Goal: Task Accomplishment & Management: Manage account settings

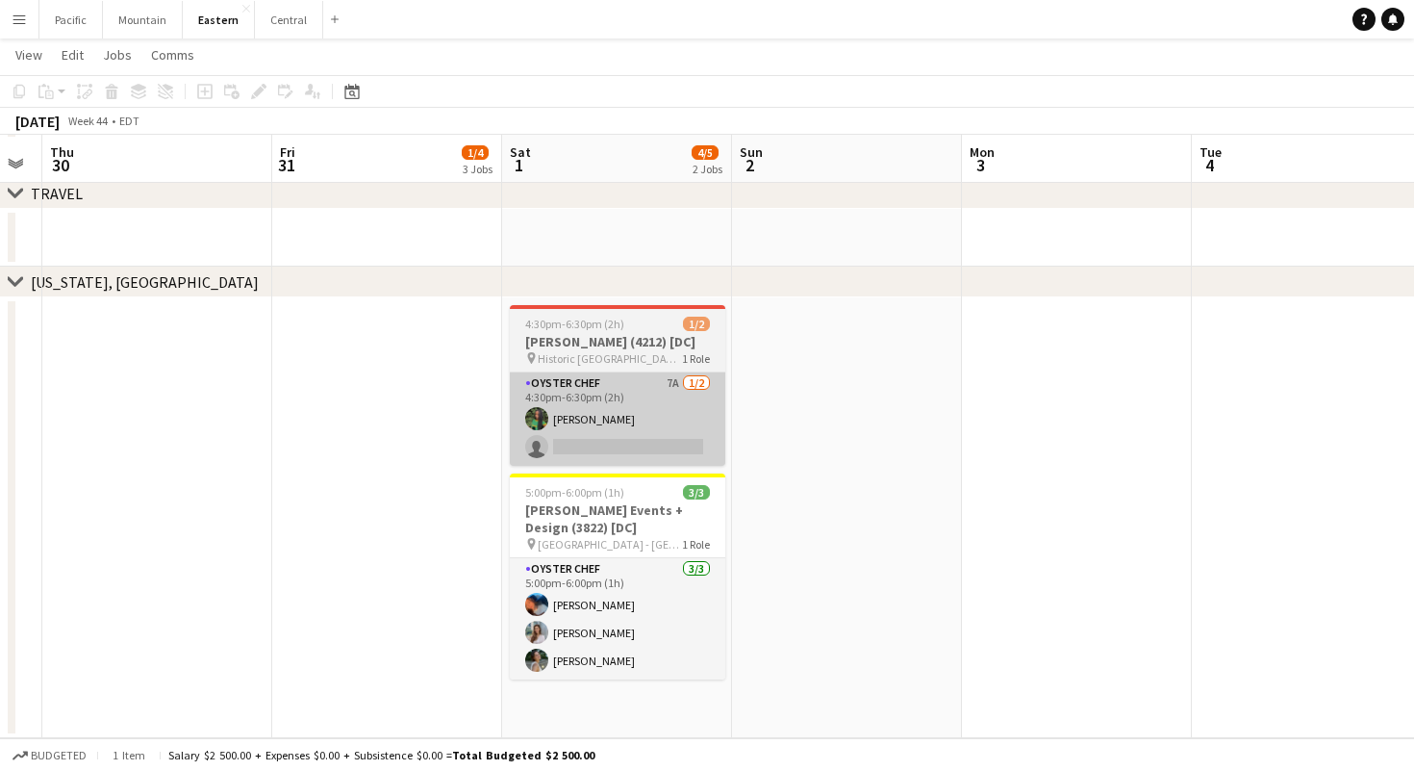
scroll to position [1820, 0]
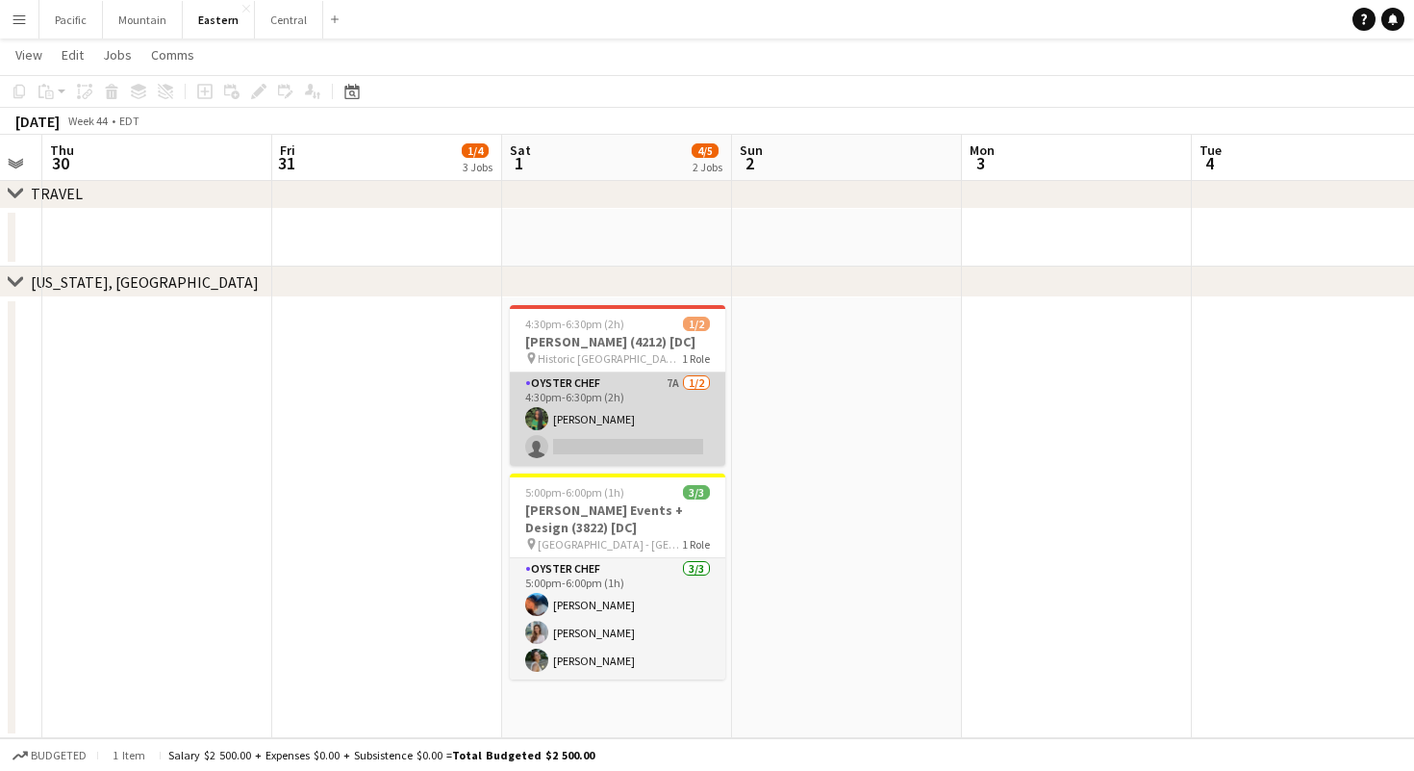
click at [624, 421] on app-card-role "Oyster Chef 7A [DATE] 4:30pm-6:30pm (2h) [PERSON_NAME] single-neutral-actions" at bounding box center [618, 418] width 216 height 93
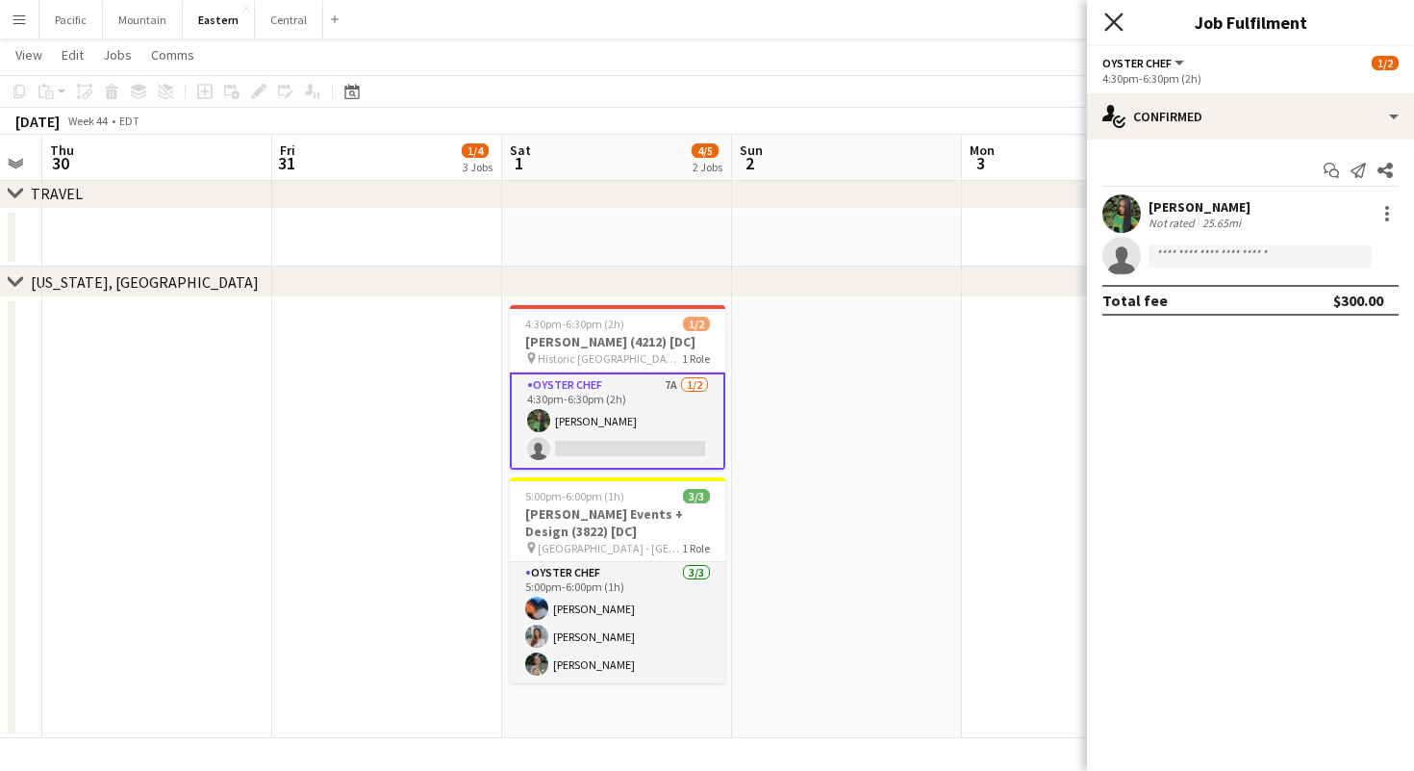
click at [1116, 20] on icon at bounding box center [1114, 22] width 18 height 18
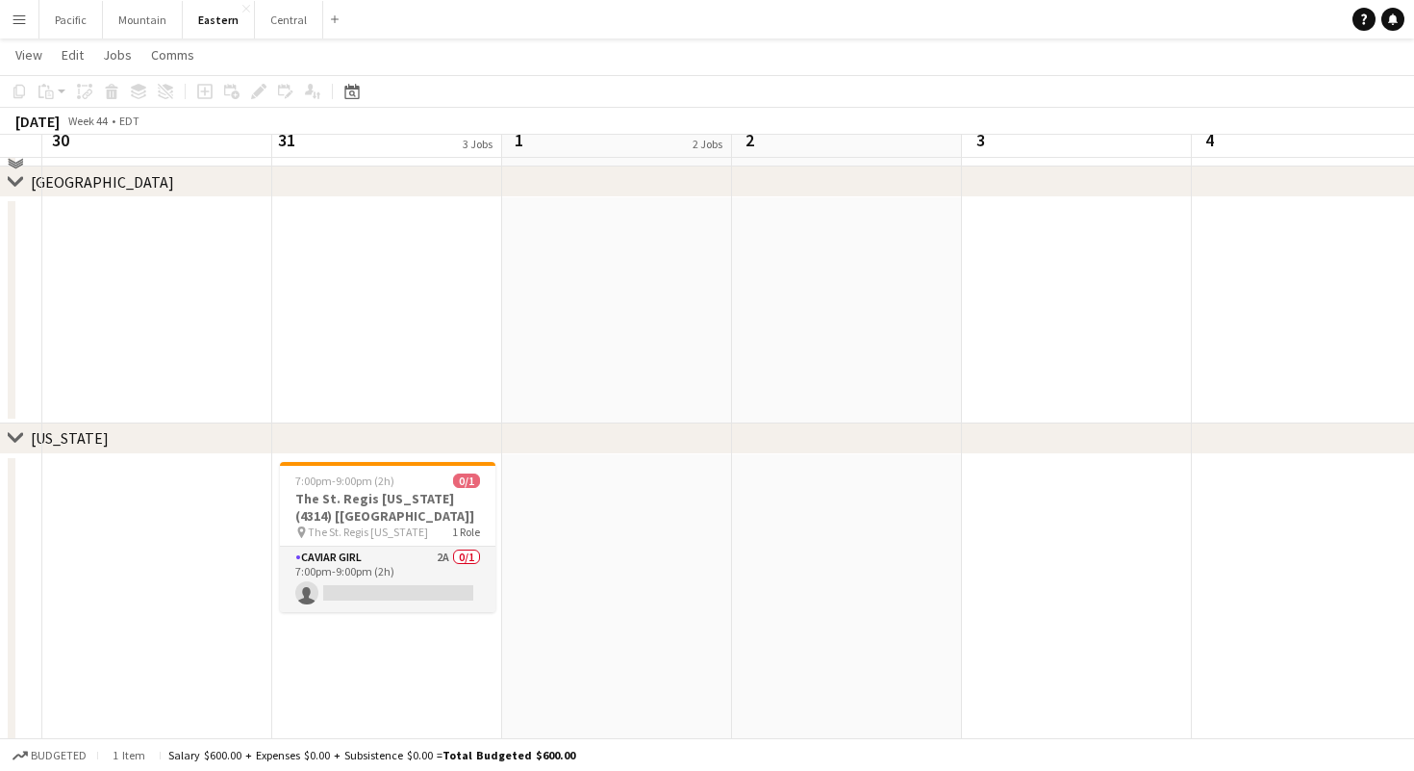
scroll to position [305, 0]
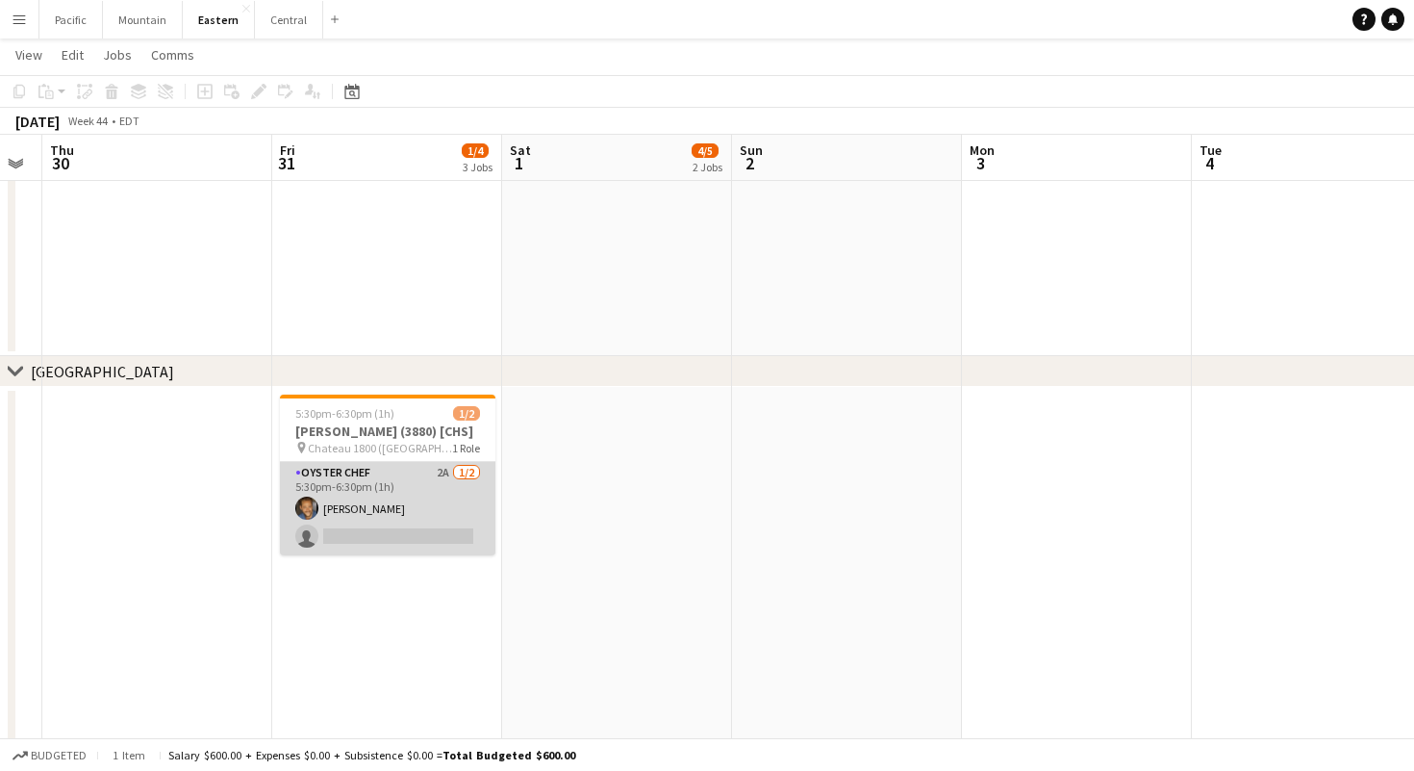
click at [413, 540] on app-card-role "Oyster Chef 2A [DATE] 5:30pm-6:30pm (1h) [PERSON_NAME] single-neutral-actions" at bounding box center [388, 508] width 216 height 93
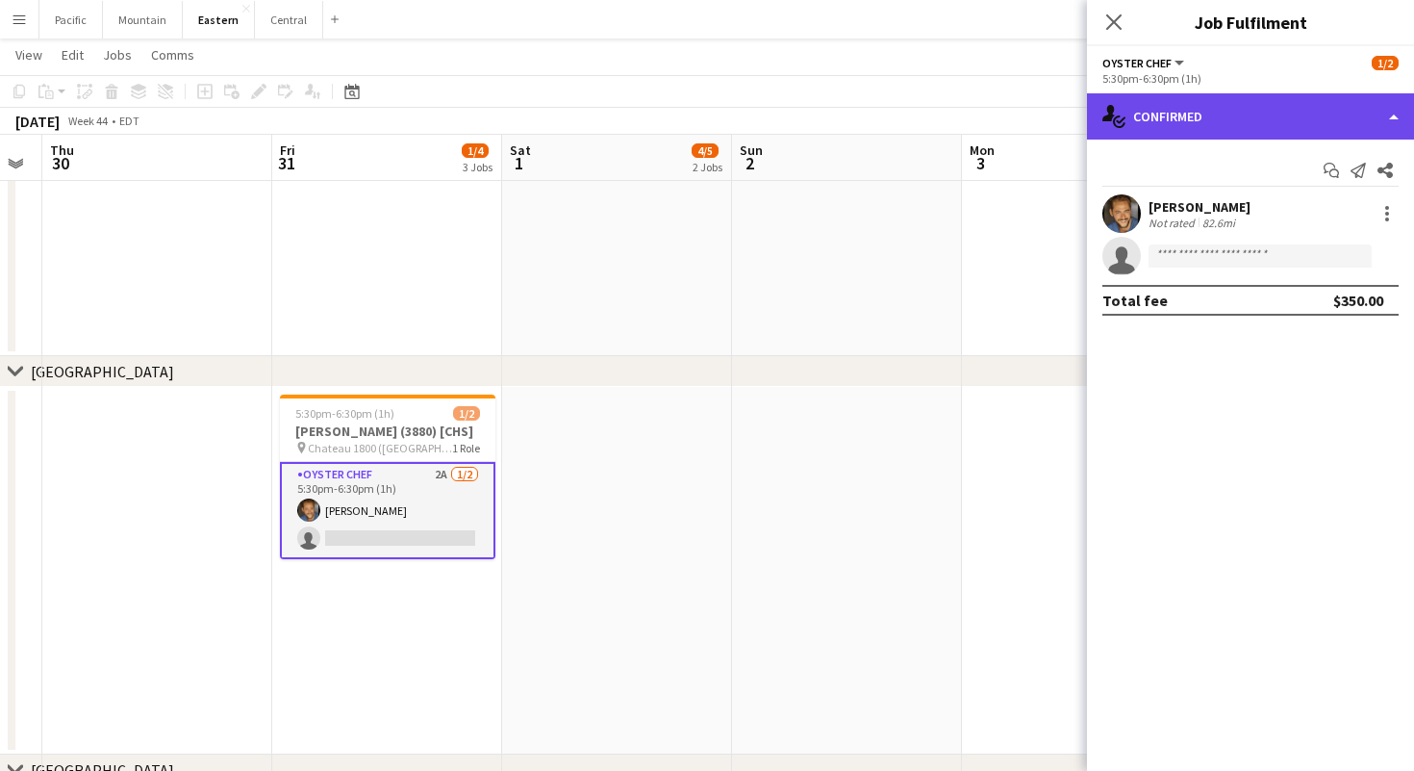
click at [1238, 136] on div "single-neutral-actions-check-2 Confirmed" at bounding box center [1250, 116] width 327 height 46
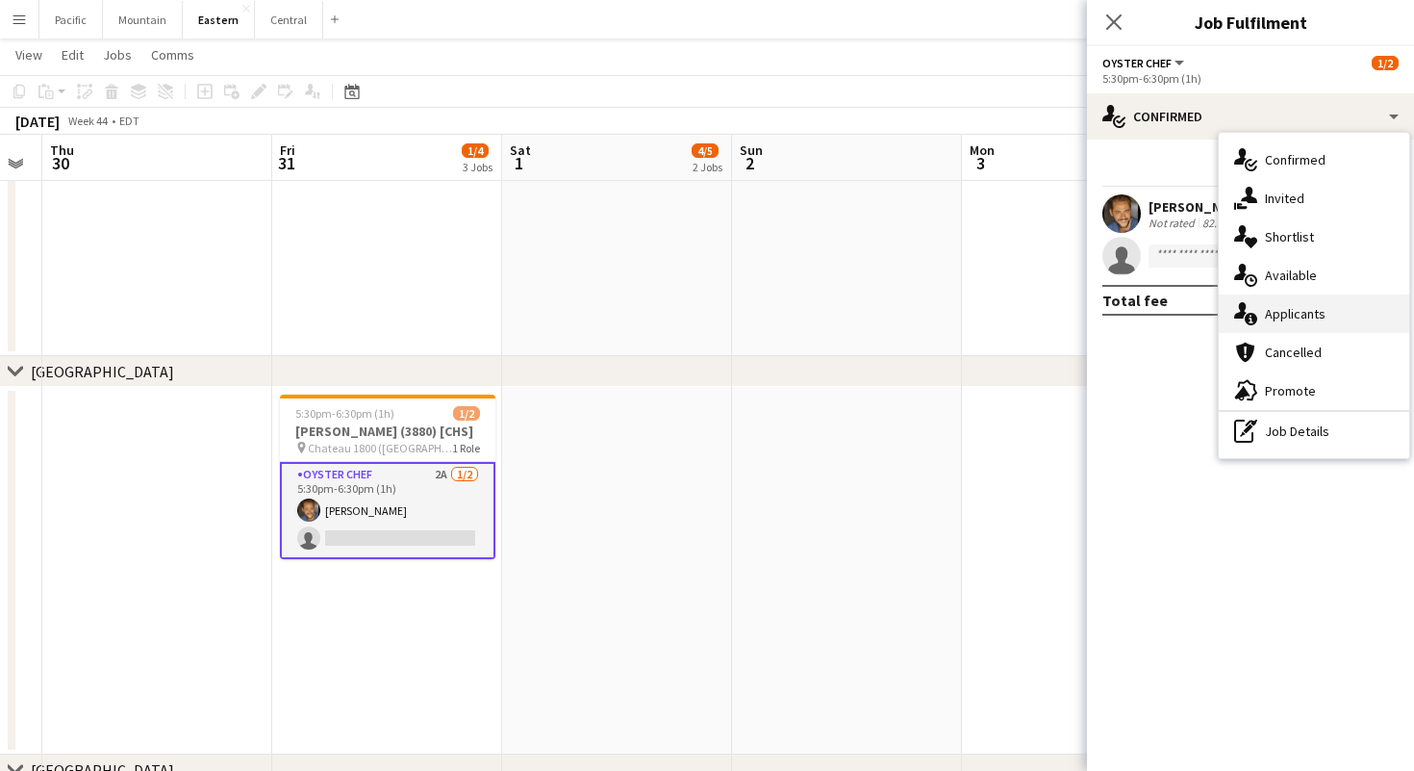
click at [1292, 306] on span "Applicants" at bounding box center [1295, 313] width 61 height 17
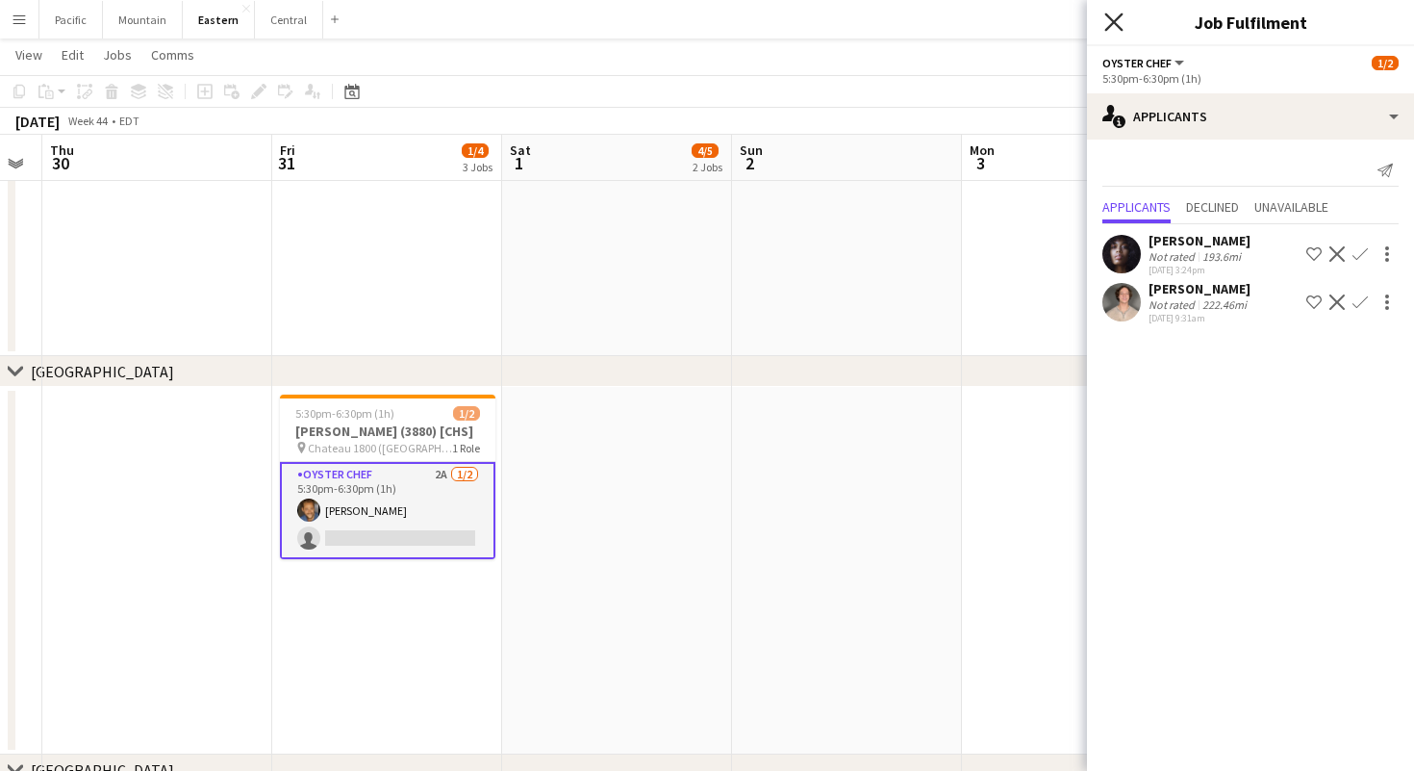
click at [1117, 22] on icon "Close pop-in" at bounding box center [1114, 22] width 18 height 18
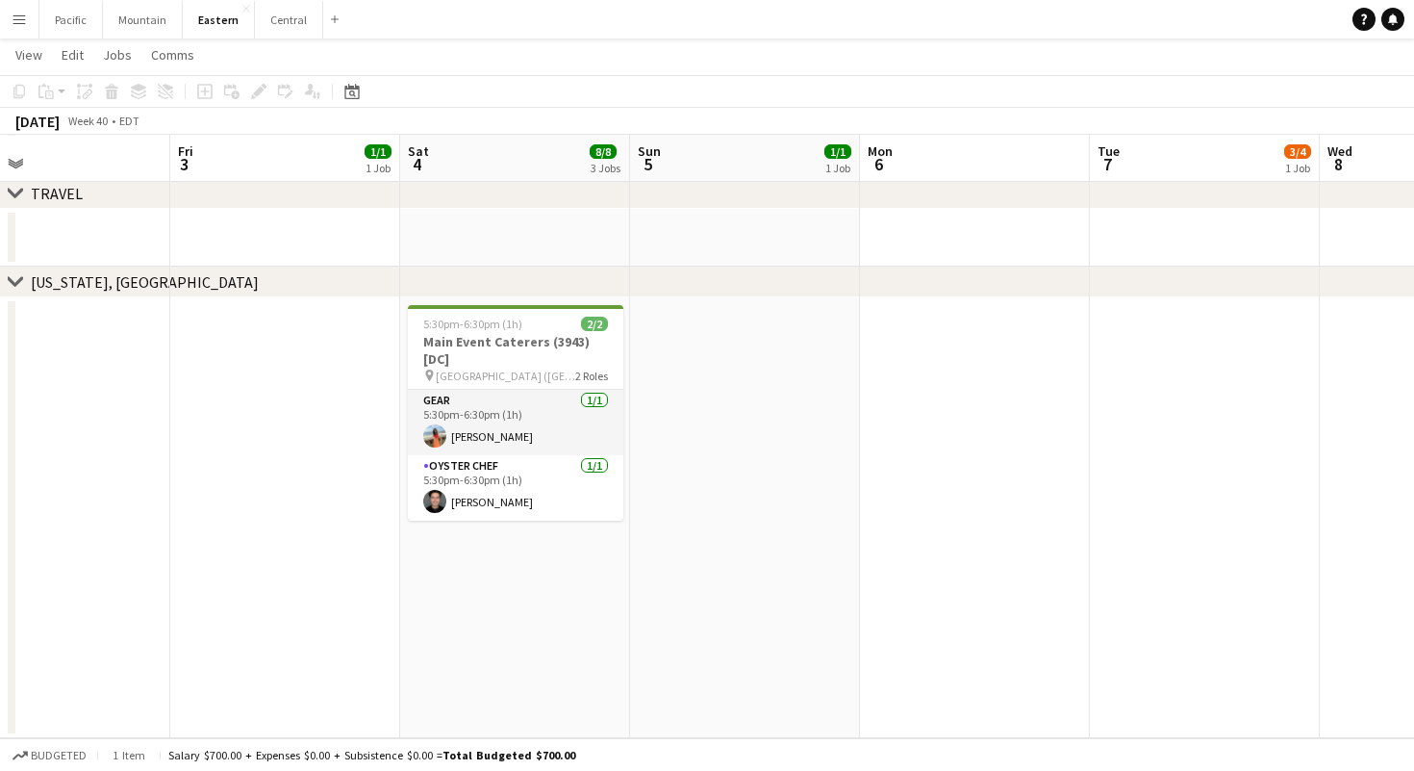
scroll to position [2017, 0]
click at [273, 23] on button "Central Close" at bounding box center [289, 20] width 68 height 38
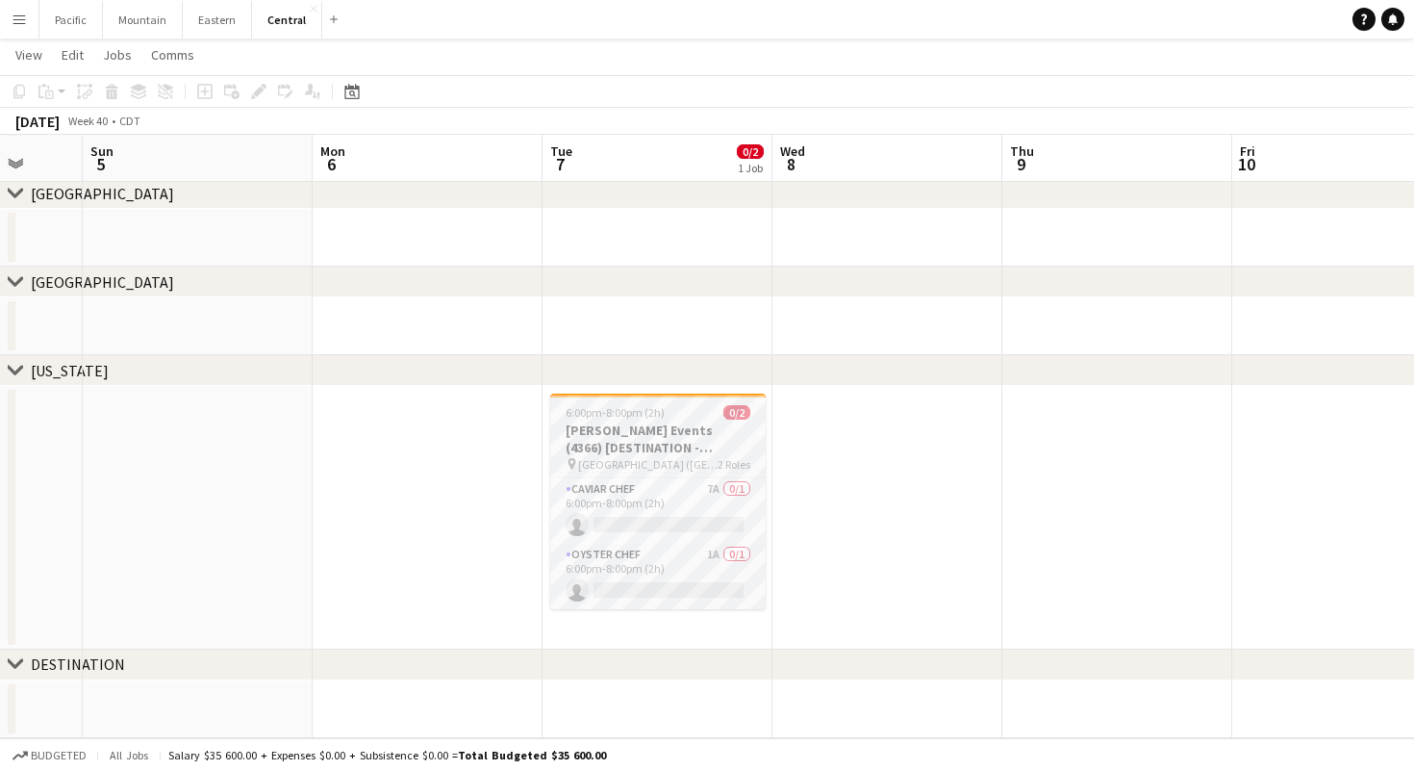
scroll to position [184, 0]
click at [733, 528] on app-card-role "Caviar Chef 7A 0/1 6:00pm-8:00pm (2h) single-neutral-actions" at bounding box center [658, 510] width 216 height 65
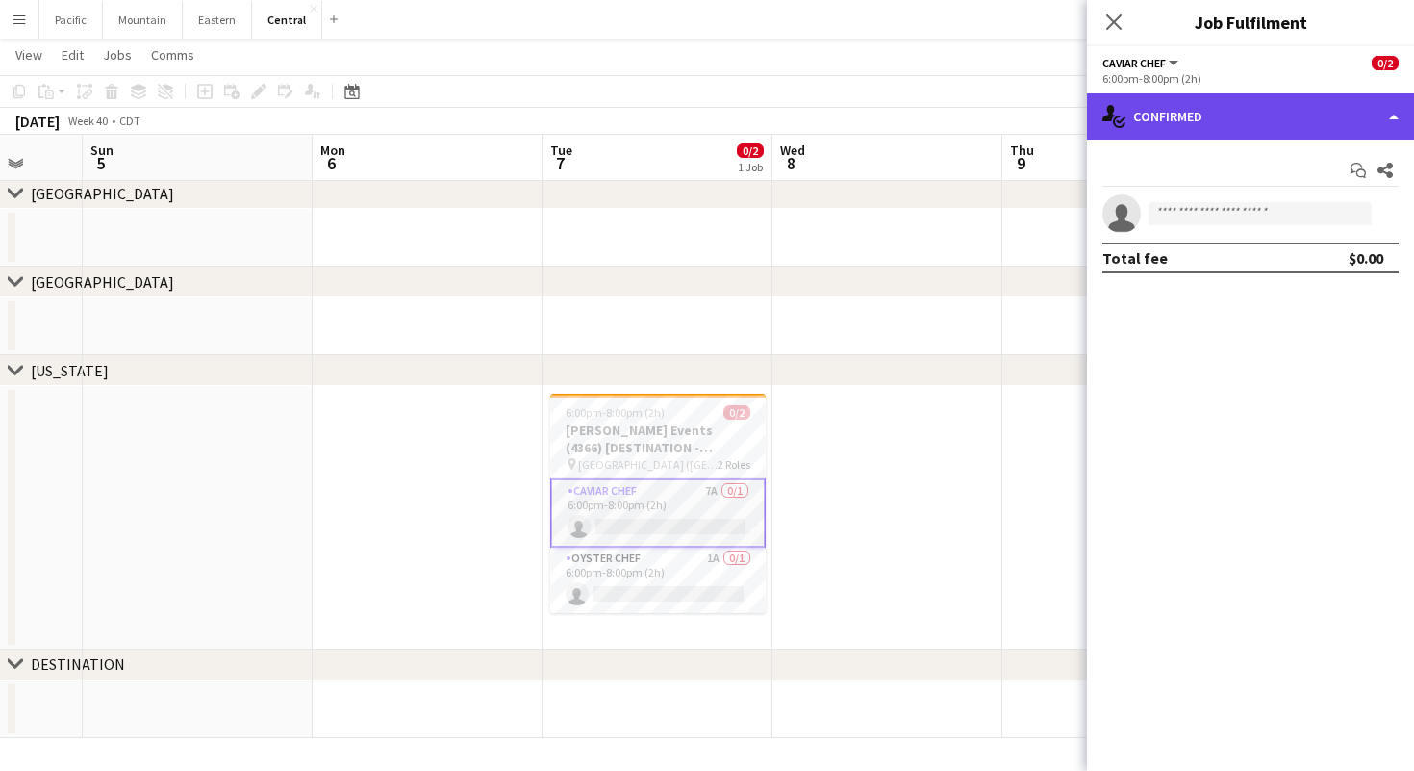
click at [1245, 112] on div "single-neutral-actions-check-2 Confirmed" at bounding box center [1250, 116] width 327 height 46
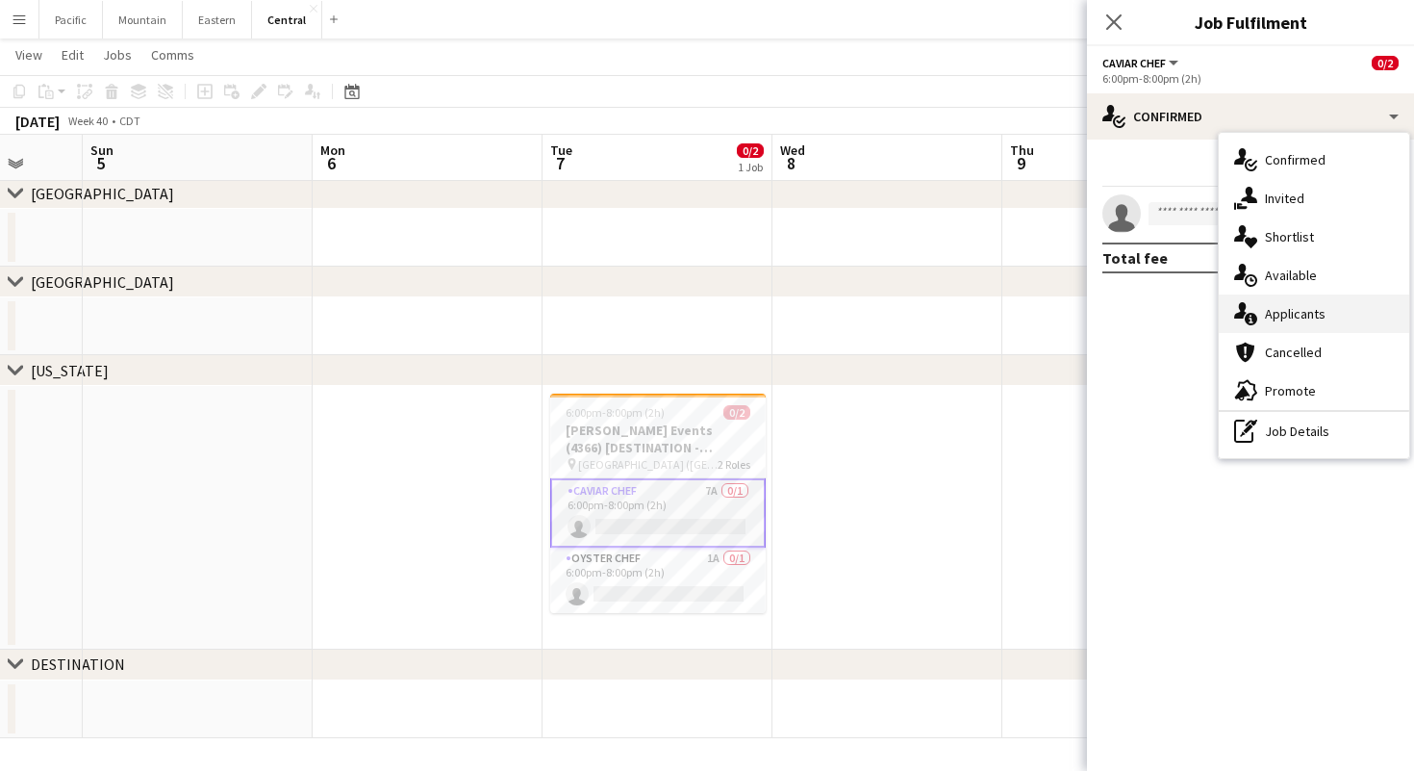
click at [1318, 315] on span "Applicants" at bounding box center [1295, 313] width 61 height 17
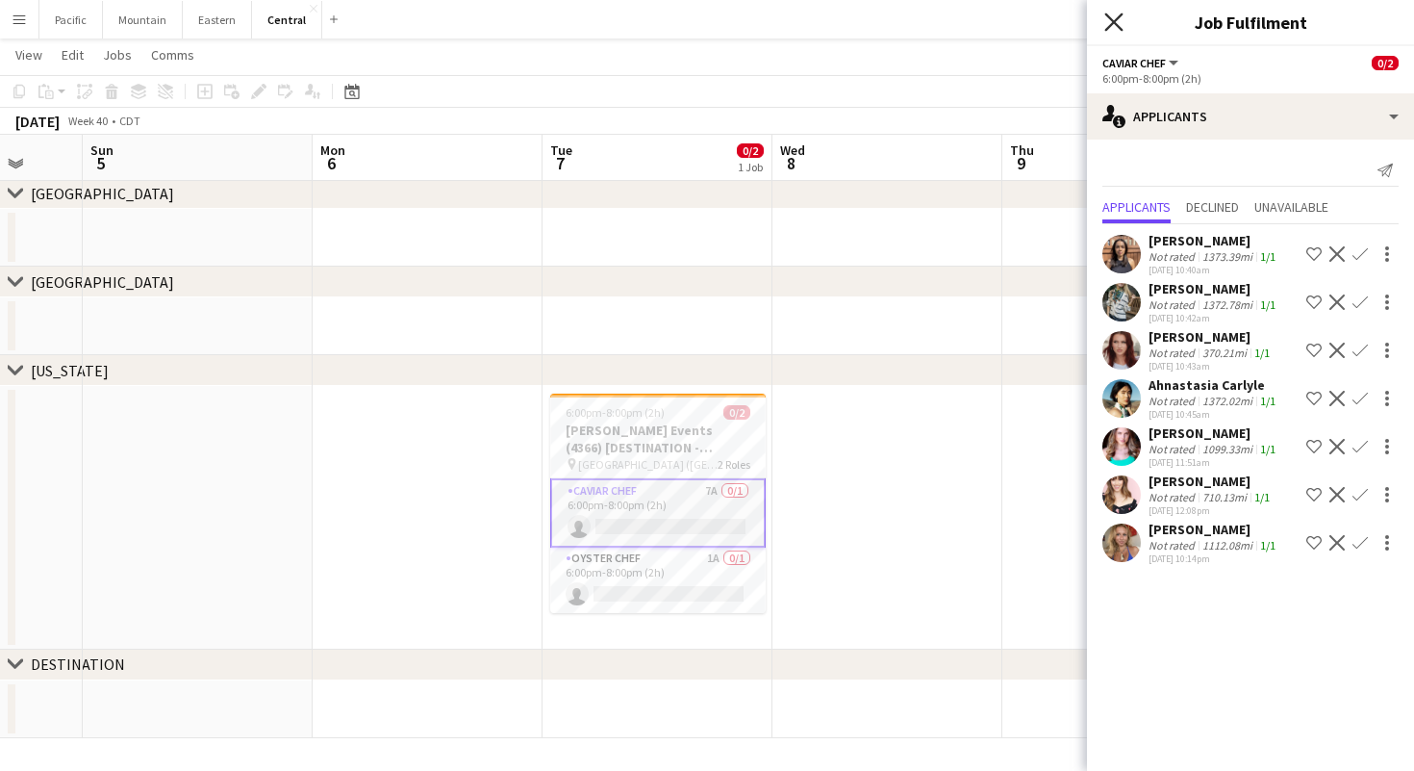
click at [1114, 24] on icon "Close pop-in" at bounding box center [1114, 22] width 18 height 18
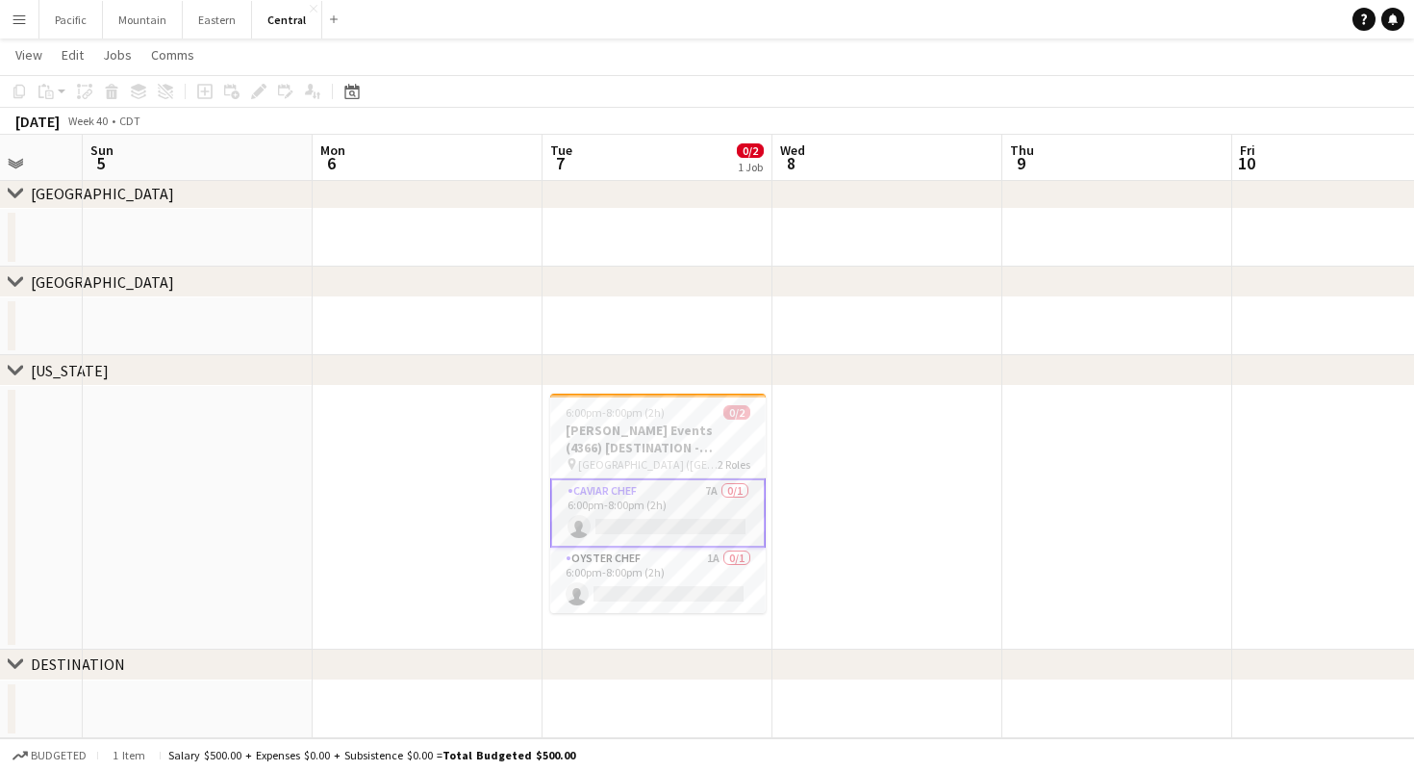
click at [704, 508] on app-card-role "Caviar Chef 7A 0/1 6:00pm-8:00pm (2h) single-neutral-actions" at bounding box center [658, 512] width 216 height 69
click at [704, 508] on app-card-role "Caviar Chef 7A 0/1 6:00pm-8:00pm (2h) single-neutral-actions" at bounding box center [658, 510] width 216 height 65
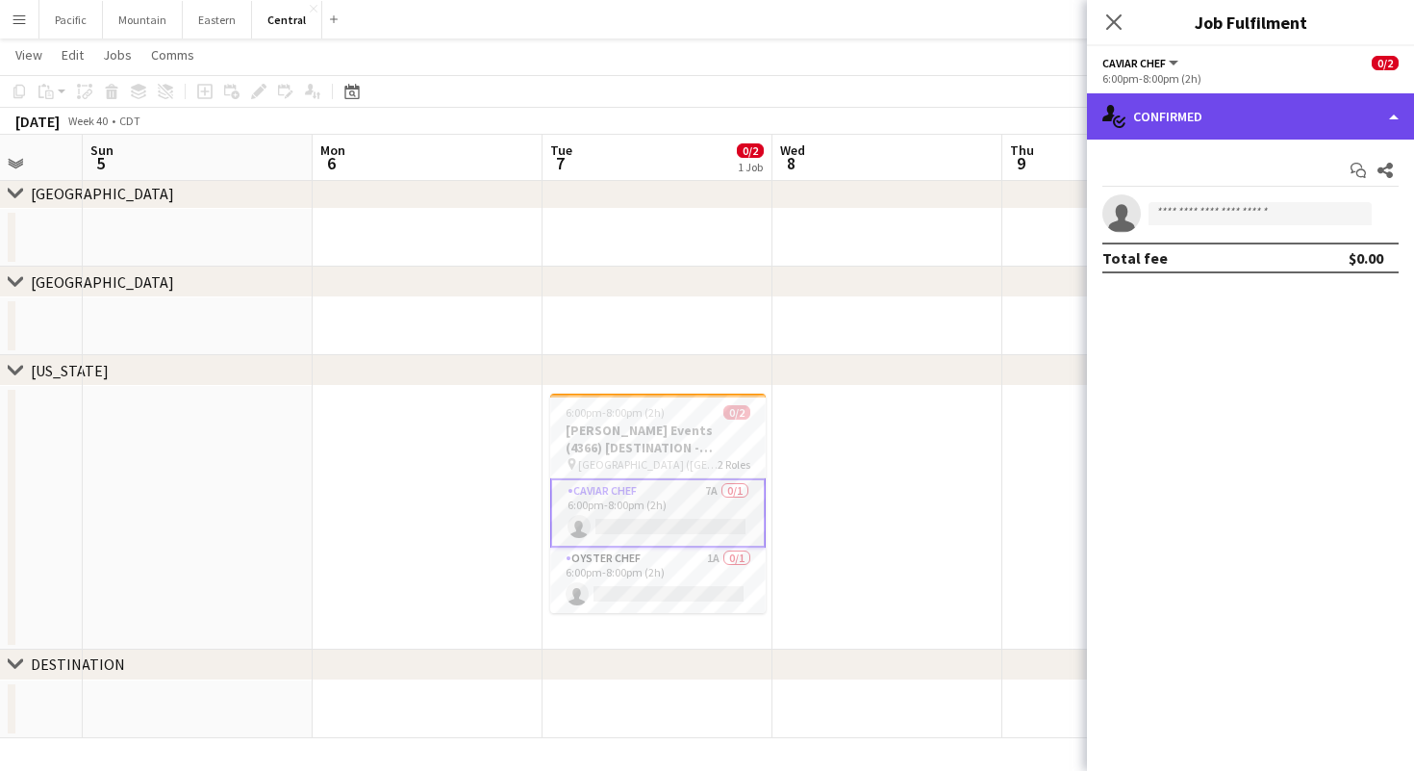
click at [1282, 121] on div "single-neutral-actions-check-2 Confirmed" at bounding box center [1250, 116] width 327 height 46
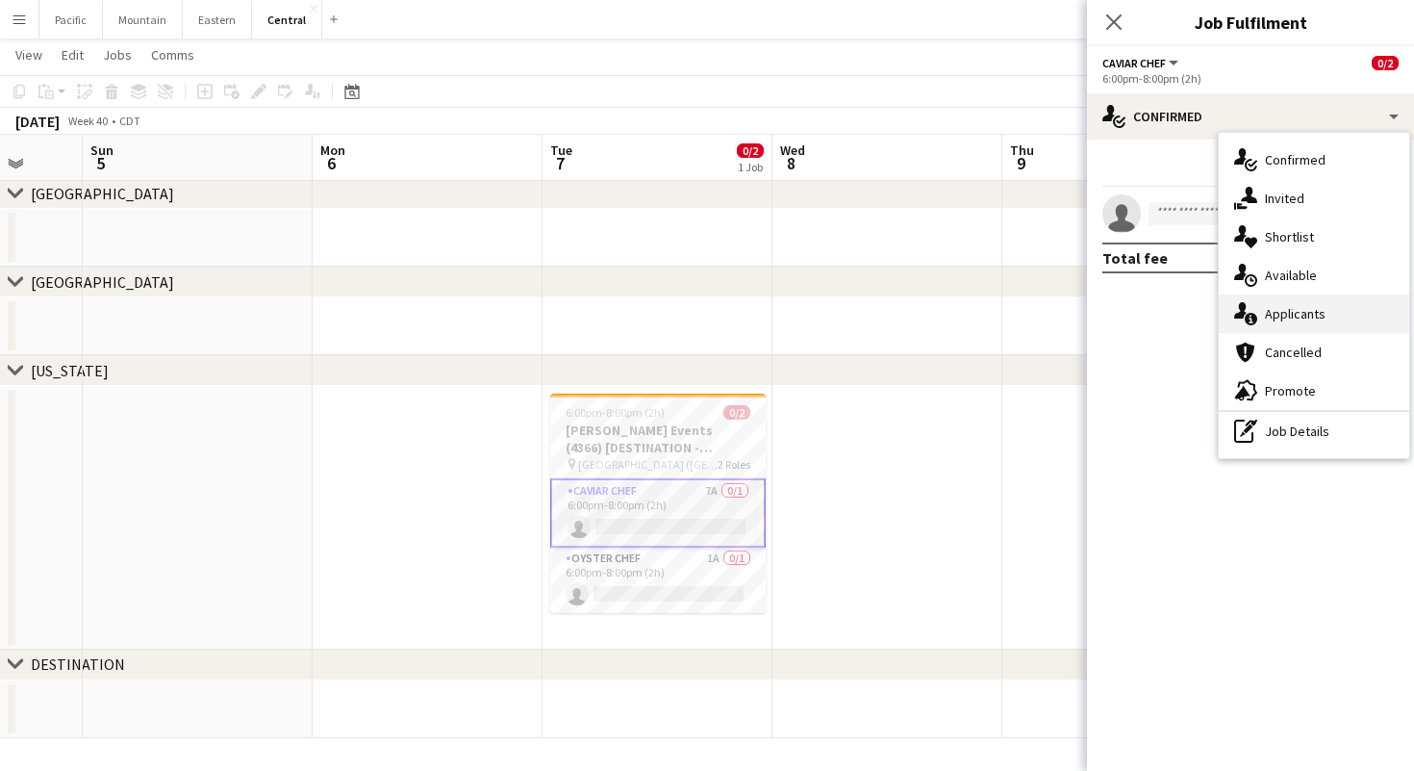
click at [1313, 315] on span "Applicants" at bounding box center [1295, 313] width 61 height 17
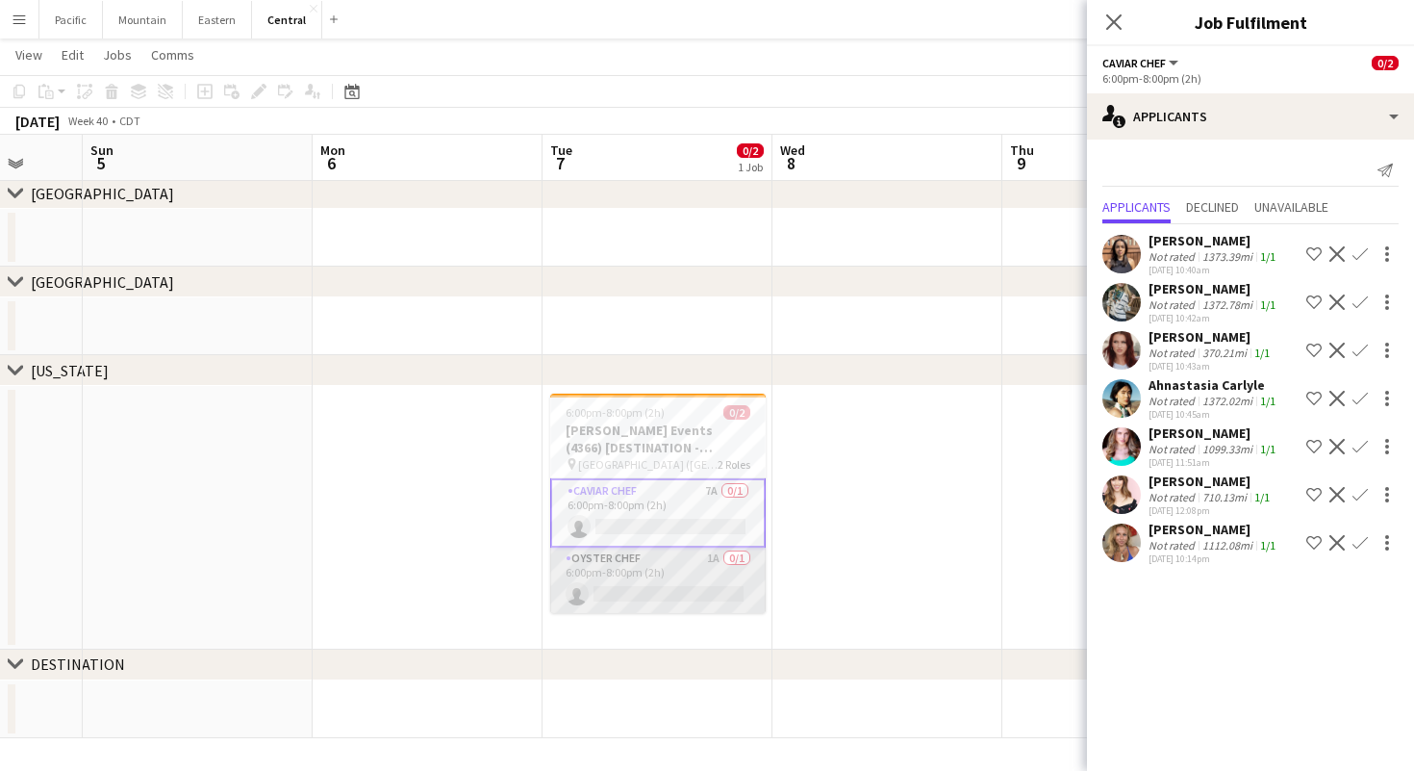
click at [687, 577] on app-card-role "Oyster Chef 1A 0/1 6:00pm-8:00pm (2h) single-neutral-actions" at bounding box center [658, 580] width 216 height 65
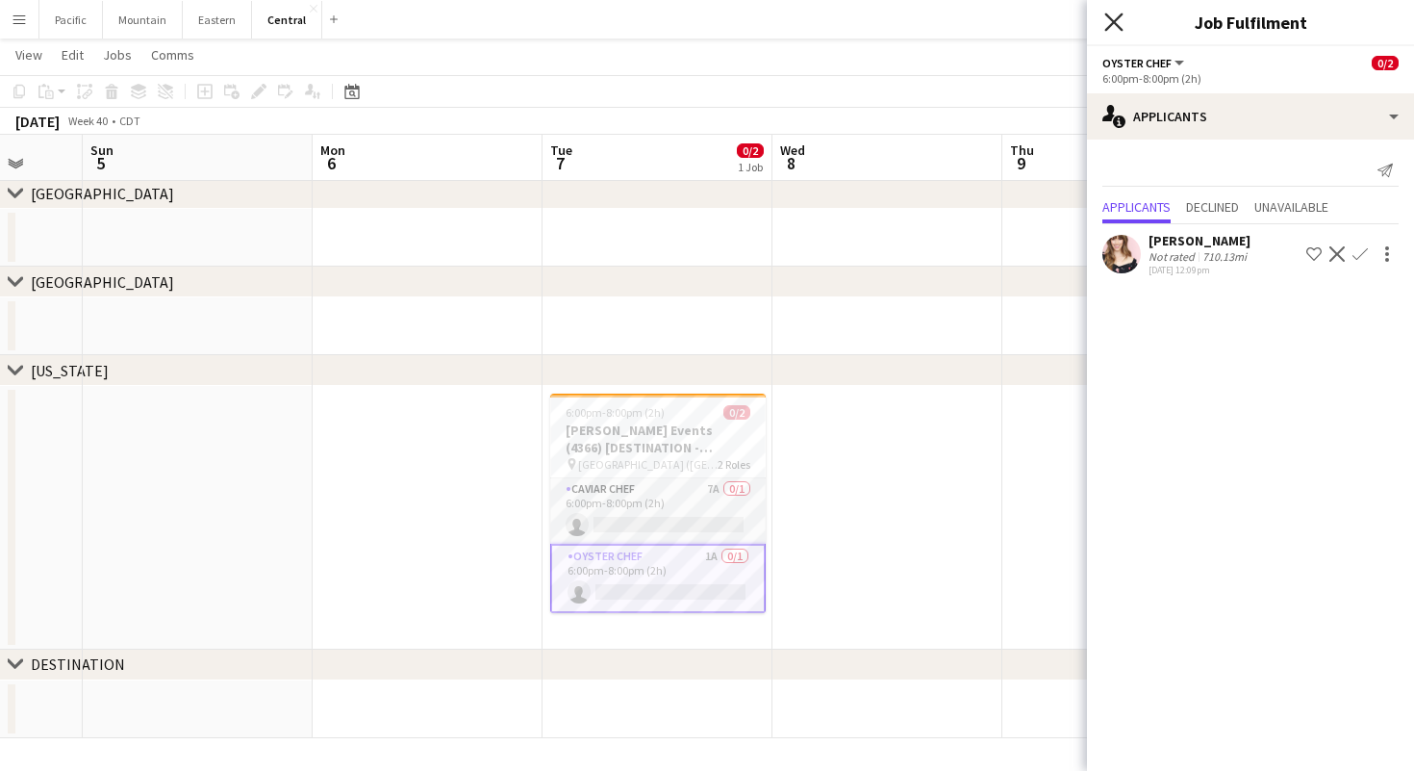
click at [1120, 14] on icon "Close pop-in" at bounding box center [1114, 22] width 18 height 18
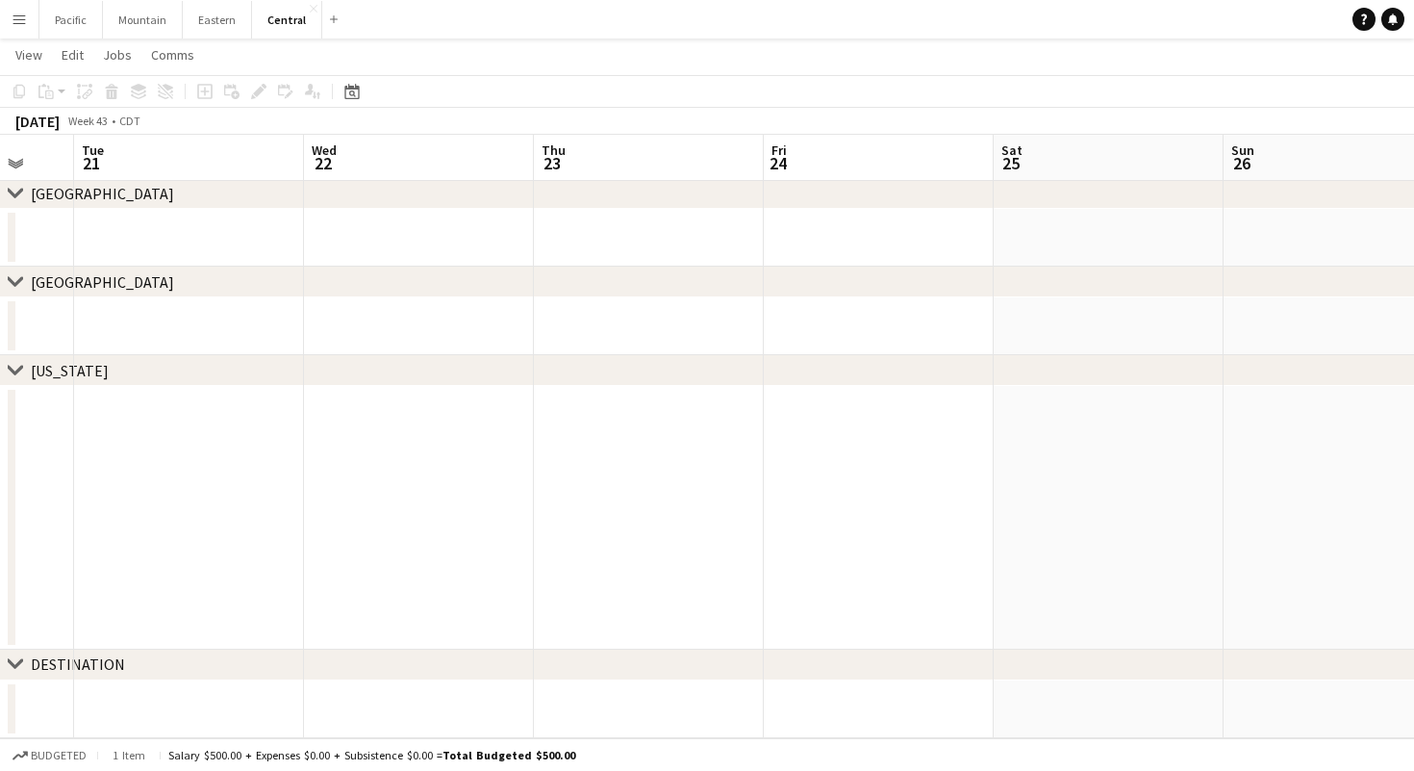
scroll to position [0, 617]
